Goal: Information Seeking & Learning: Learn about a topic

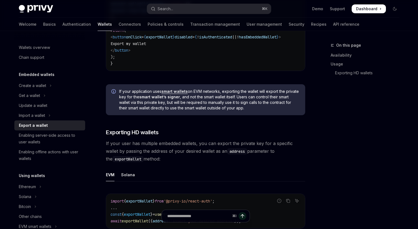
scroll to position [446, 0]
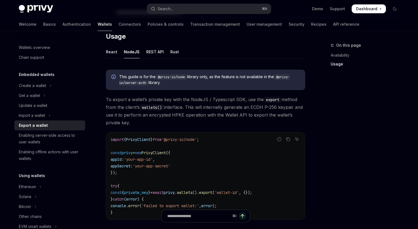
scroll to position [135, 0]
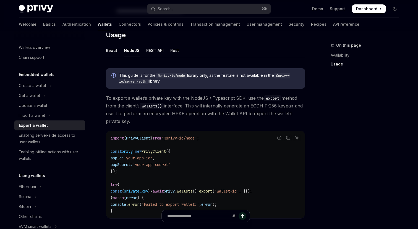
click at [112, 48] on div "React" at bounding box center [111, 50] width 11 height 13
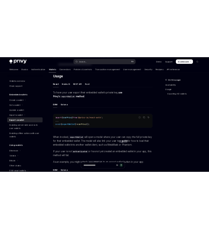
scroll to position [126, 0]
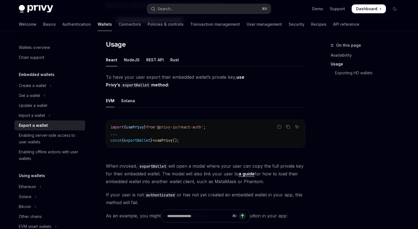
type textarea "*"
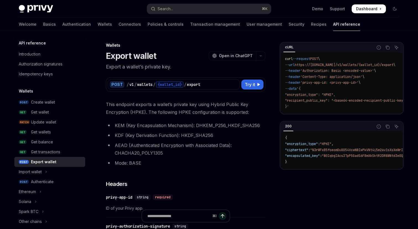
type textarea "*"
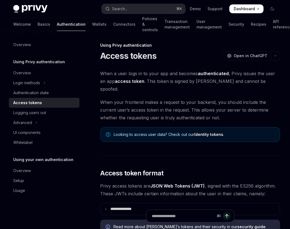
type textarea "*"
